Goal: Task Accomplishment & Management: Use online tool/utility

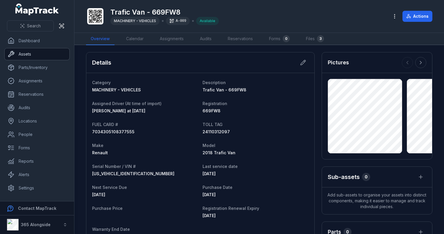
click at [45, 51] on link "Assets" at bounding box center [37, 54] width 65 height 12
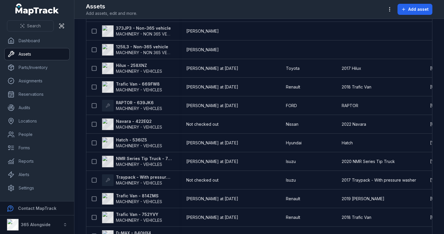
scroll to position [174, 0]
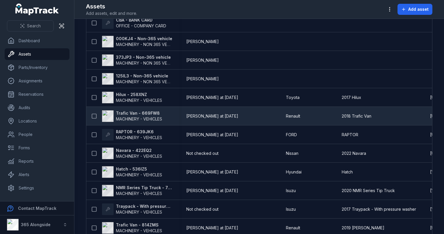
click at [142, 113] on strong "Trafic Van - 669FW8" at bounding box center [139, 113] width 46 height 6
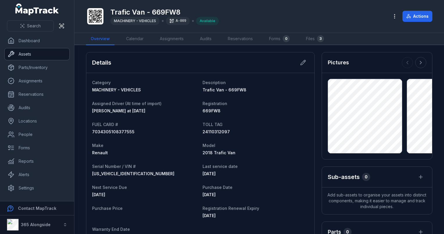
click at [47, 55] on link "Assets" at bounding box center [37, 54] width 65 height 12
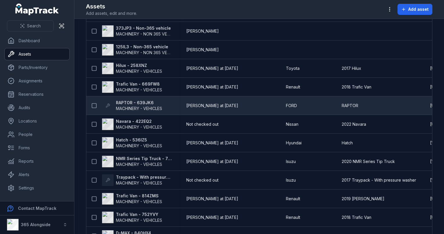
scroll to position [232, 0]
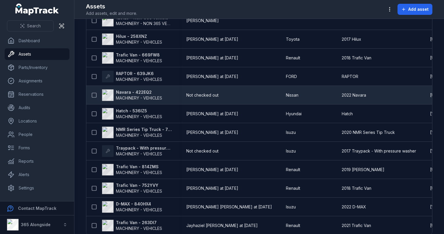
click at [155, 97] on span "MACHINERY - VEHICLES" at bounding box center [139, 97] width 46 height 5
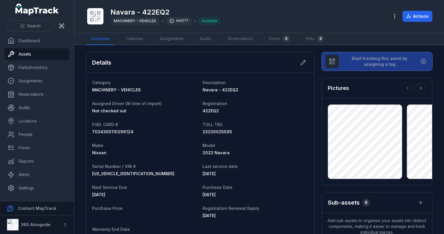
click at [363, 64] on span "Start tracking this asset by assigning a tag" at bounding box center [379, 62] width 72 height 12
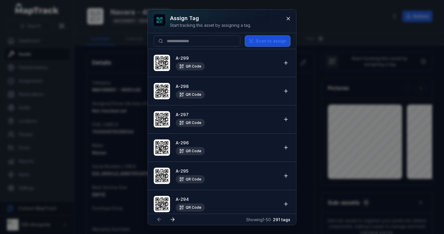
click at [273, 41] on button "Scan to assign" at bounding box center [267, 40] width 45 height 11
